Goal: Task Accomplishment & Management: Complete application form

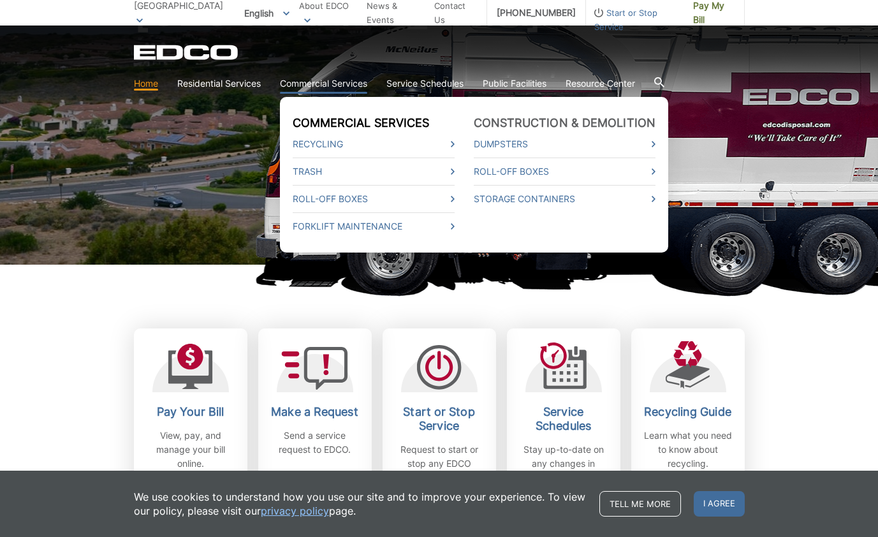
scroll to position [185, 0]
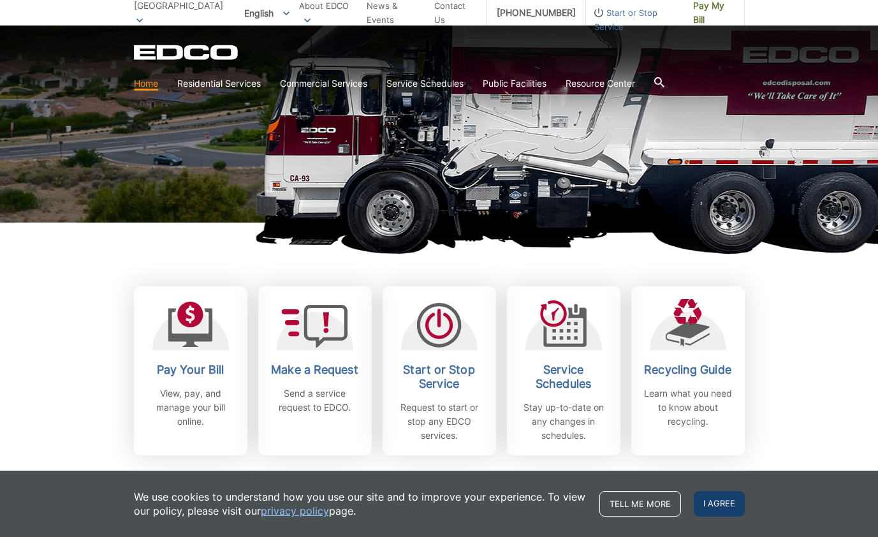
click at [723, 495] on span "I agree" at bounding box center [718, 503] width 51 height 25
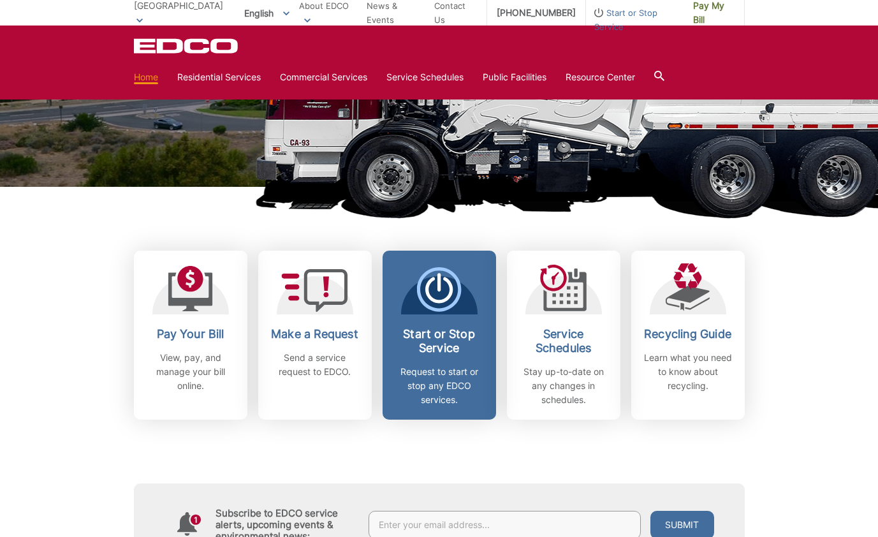
scroll to position [224, 0]
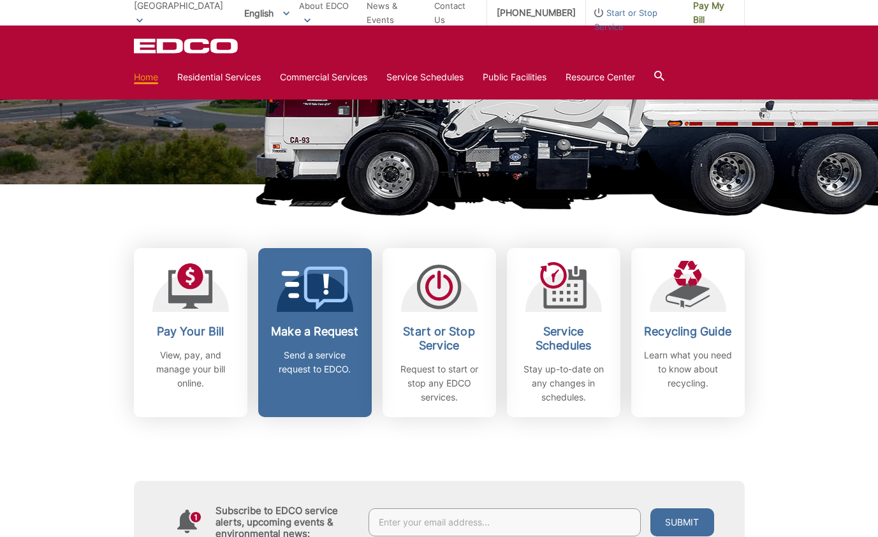
click at [335, 338] on h2 "Make a Request" at bounding box center [315, 331] width 94 height 14
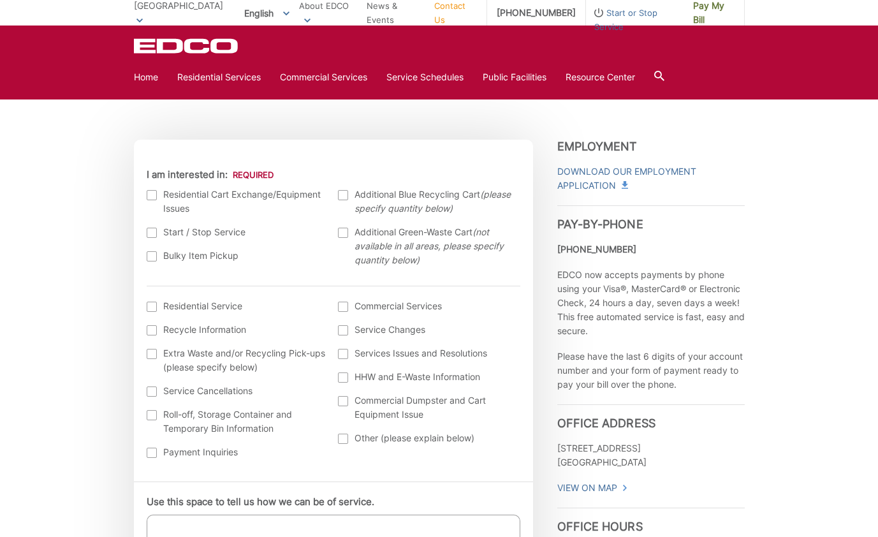
scroll to position [351, 0]
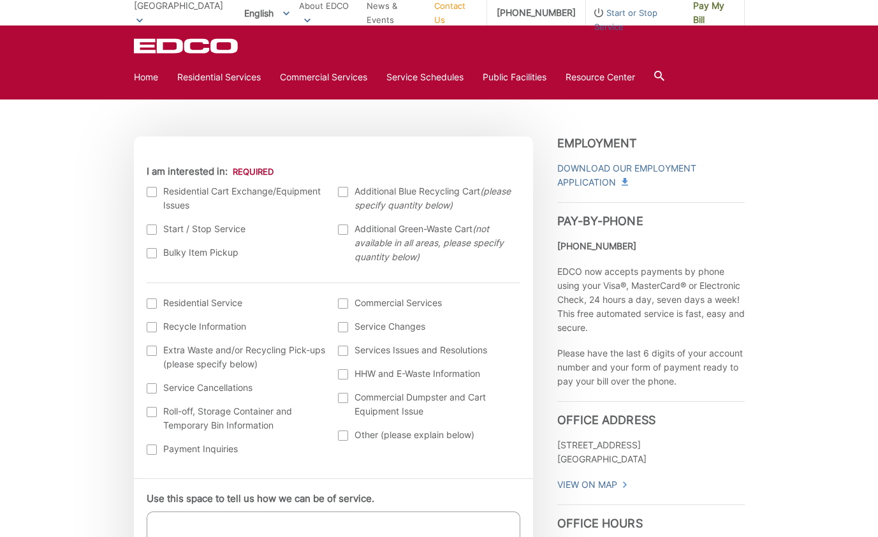
click at [151, 255] on div at bounding box center [152, 253] width 10 height 10
click at [0, 0] on input "Bulky Item Pickup" at bounding box center [0, 0] width 0 height 0
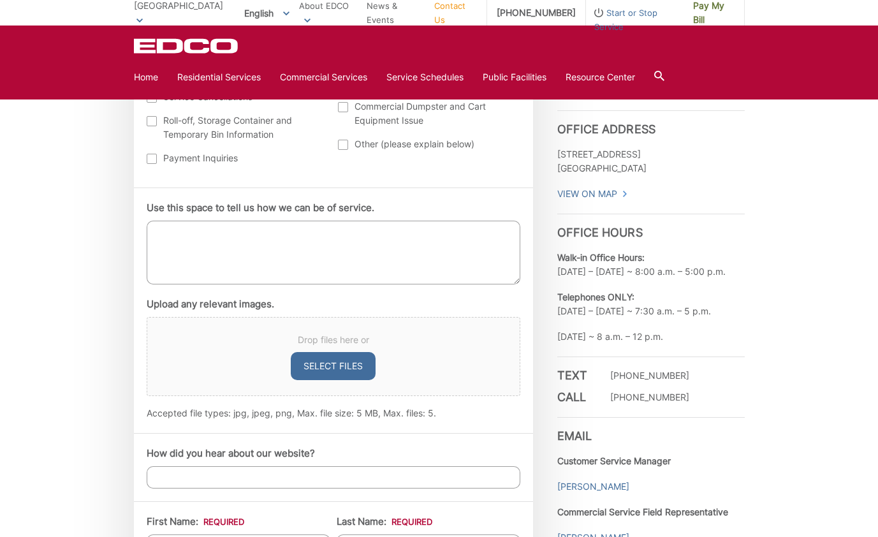
scroll to position [671, 0]
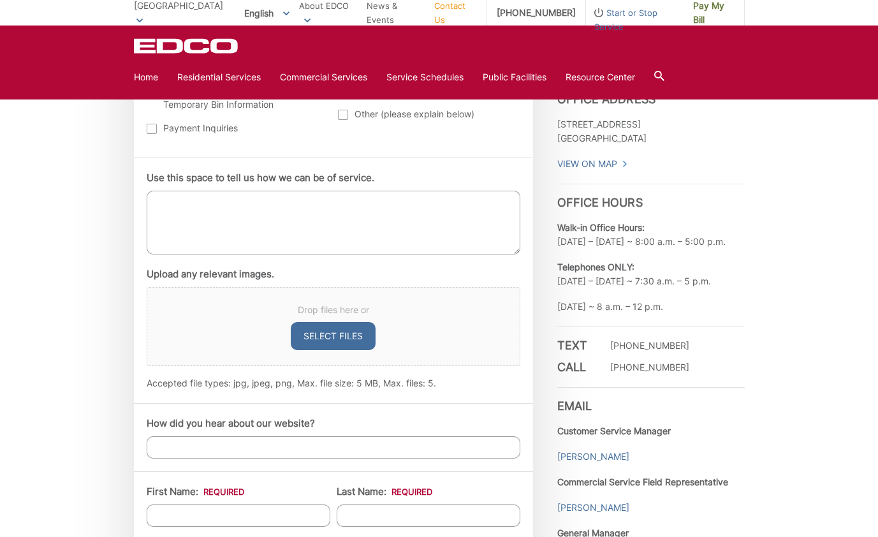
click at [277, 227] on textarea "Use this space to tell us how we can be of service." at bounding box center [333, 223] width 373 height 64
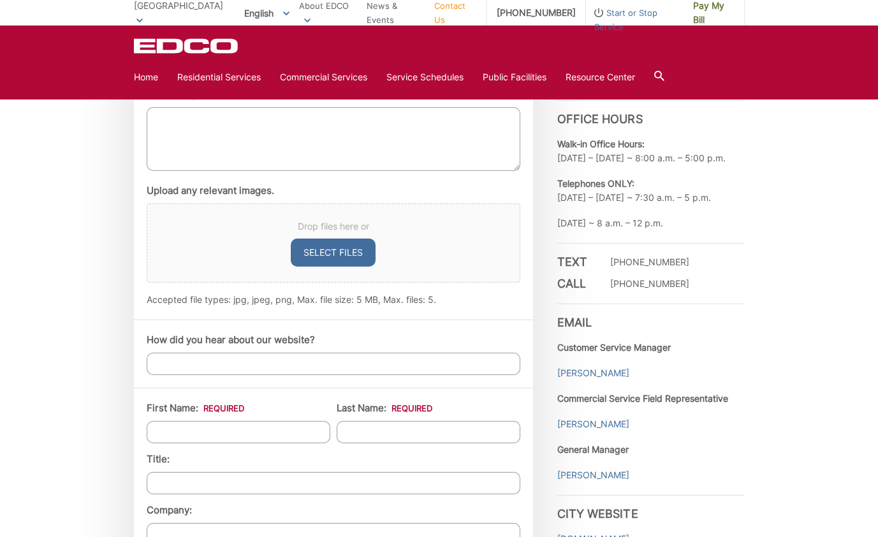
scroll to position [737, 0]
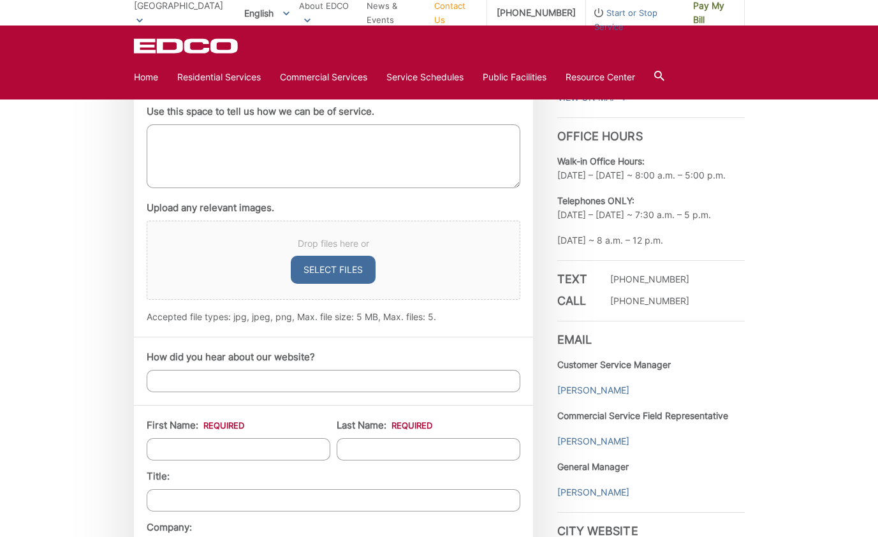
click at [217, 174] on textarea "Use this space to tell us how we can be of service." at bounding box center [333, 156] width 373 height 64
paste textarea "I need to haul out a queen-size bed and dispose of it."
click at [311, 137] on textarea "I need to haul out a queen-size bed and dispose of it." at bounding box center [333, 156] width 373 height 64
type textarea "I need to haul out a queen-size bed and mattress and dispose of it."
click at [321, 270] on button "Select files" at bounding box center [333, 270] width 85 height 28
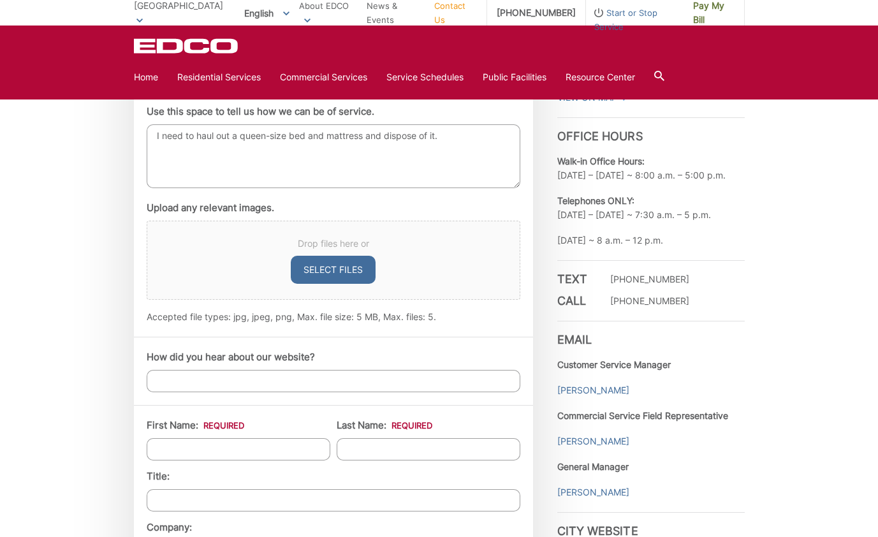
type input "C:\fakepath\IMG_0793.JPG"
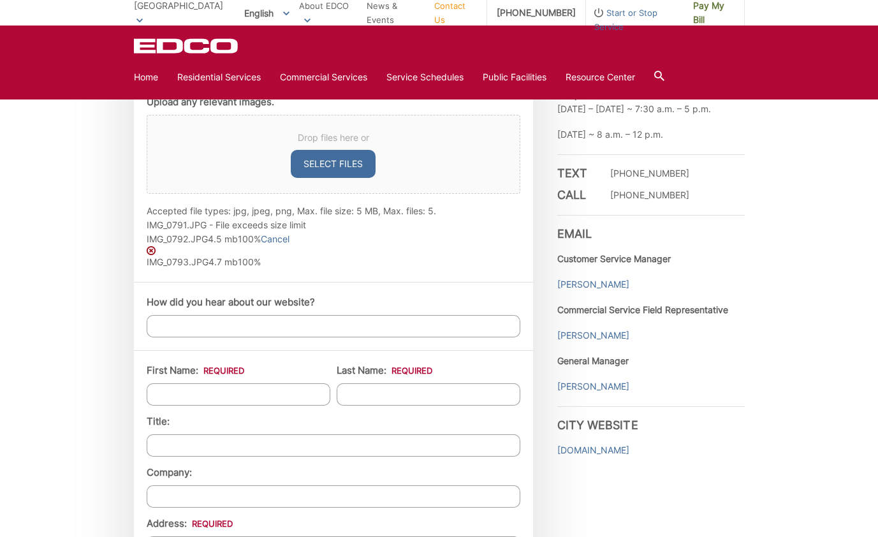
scroll to position [844, 0]
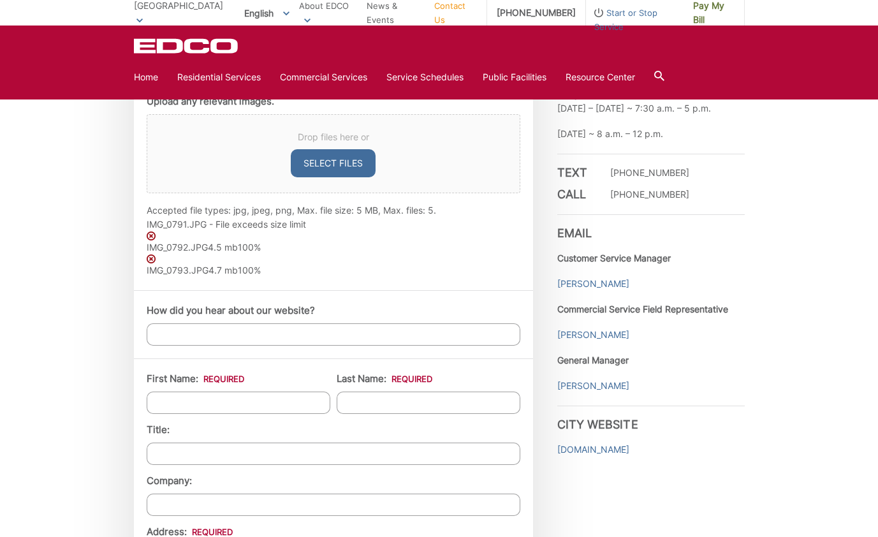
click at [430, 329] on input "How did you hear about our website?" at bounding box center [333, 334] width 373 height 22
type input "WE ARE YOUR CLIENT"
type input "Elena"
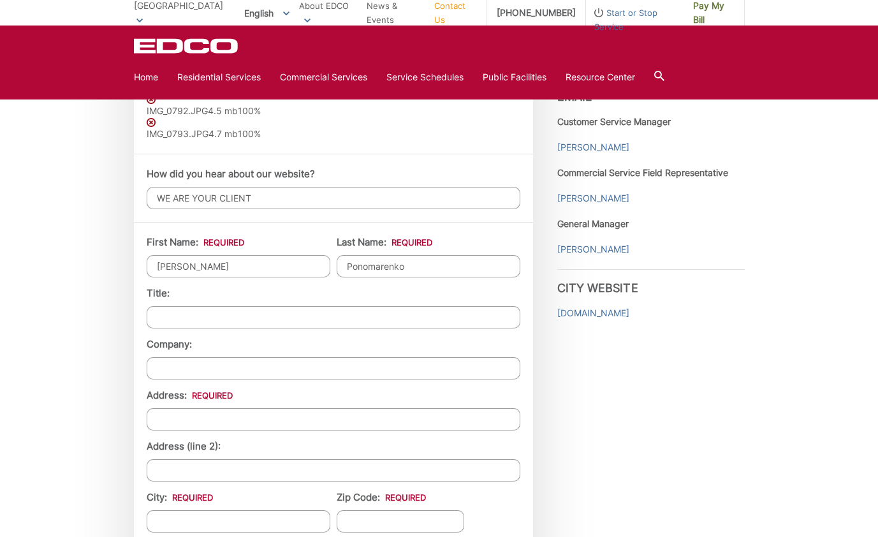
scroll to position [999, 0]
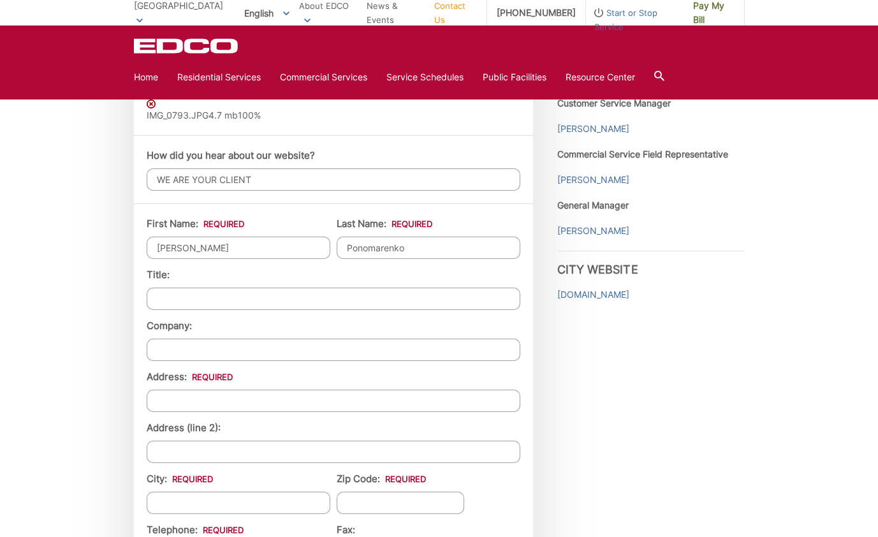
type input "Ponomarenko"
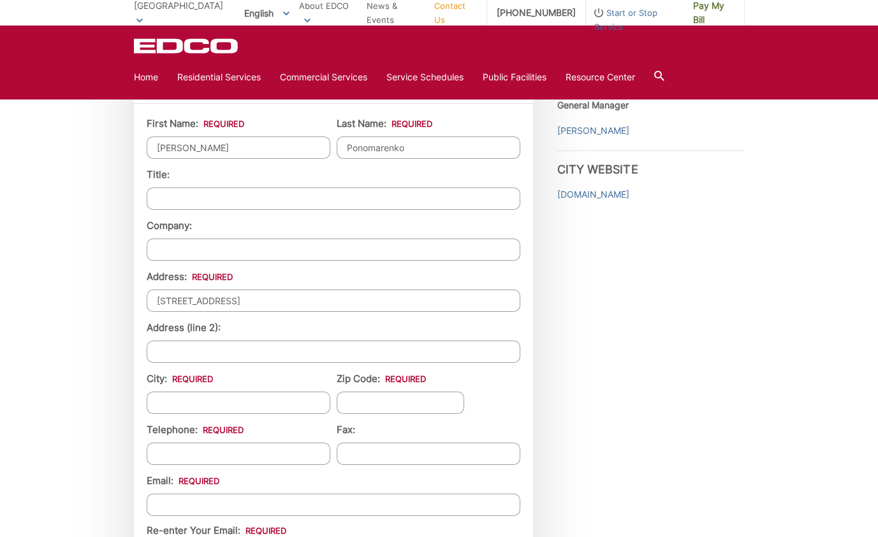
scroll to position [1118, 0]
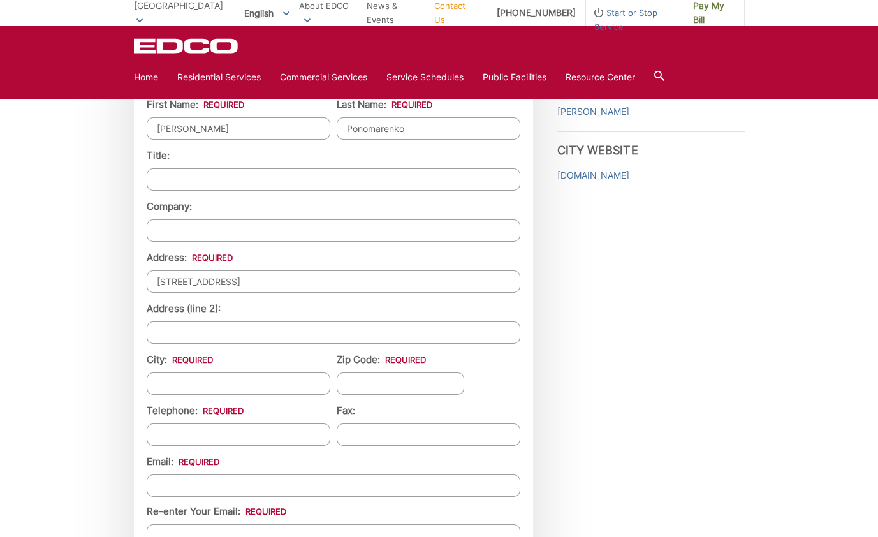
type input "6811 Monero drive"
type input "[GEOGRAPHIC_DATA]"
type input "90275"
type input "(323) 681-2951"
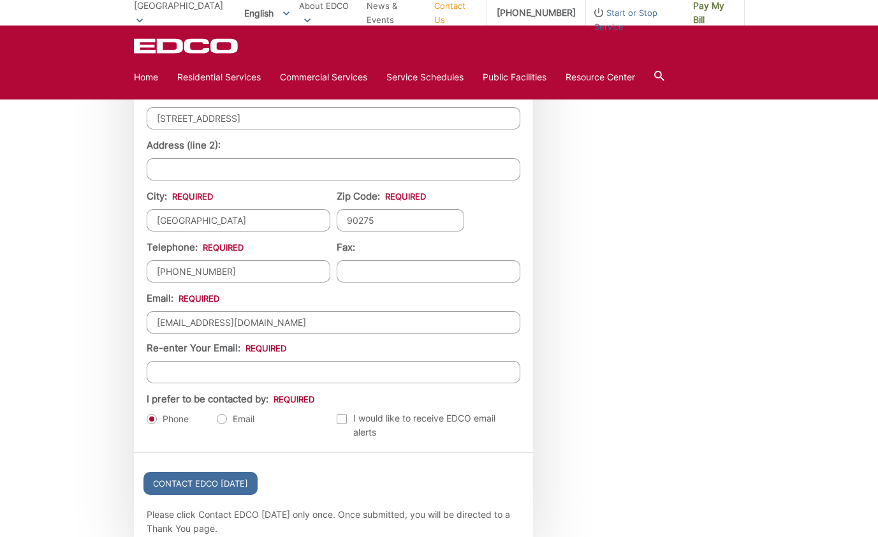
scroll to position [1294, 0]
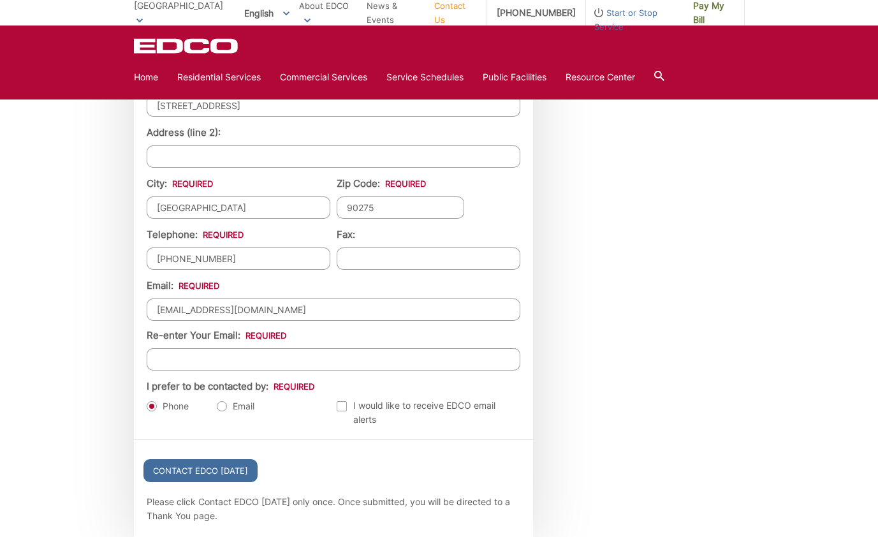
type input "elenponko@gmail.com"
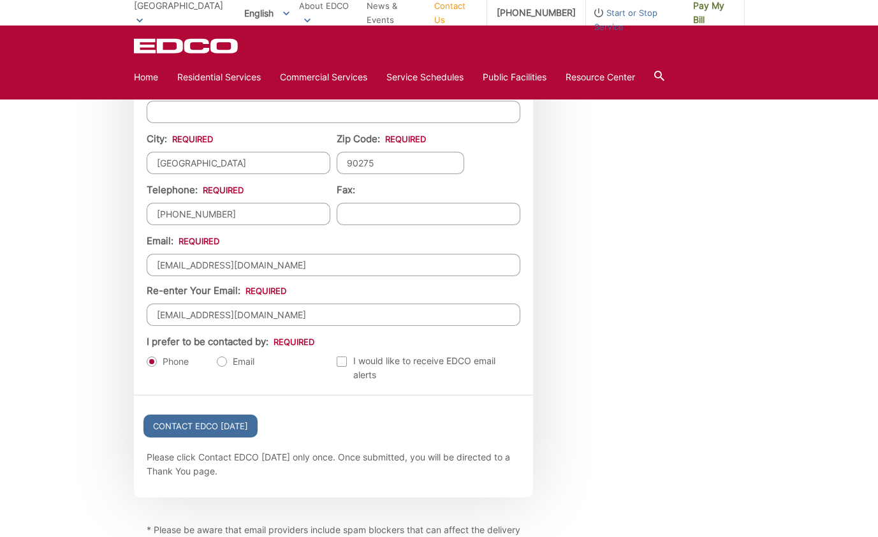
scroll to position [1340, 0]
type input "elenponko@gmail.com"
click at [221, 366] on label "Email" at bounding box center [236, 360] width 38 height 13
radio input "true"
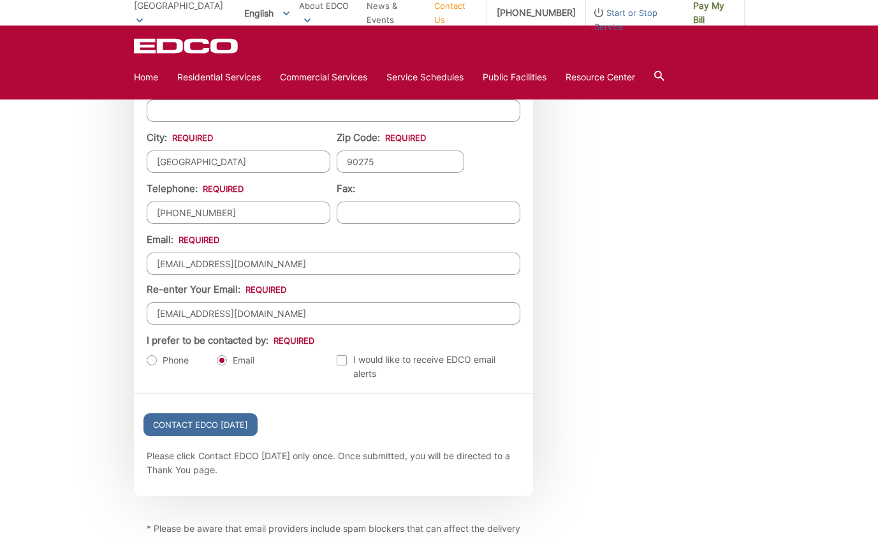
click at [344, 360] on div at bounding box center [342, 360] width 10 height 10
click at [0, 0] on input "Email Alerts" at bounding box center [0, 0] width 0 height 0
click at [212, 425] on input "Contact EDCO Today" at bounding box center [200, 424] width 114 height 23
